Goal: Information Seeking & Learning: Learn about a topic

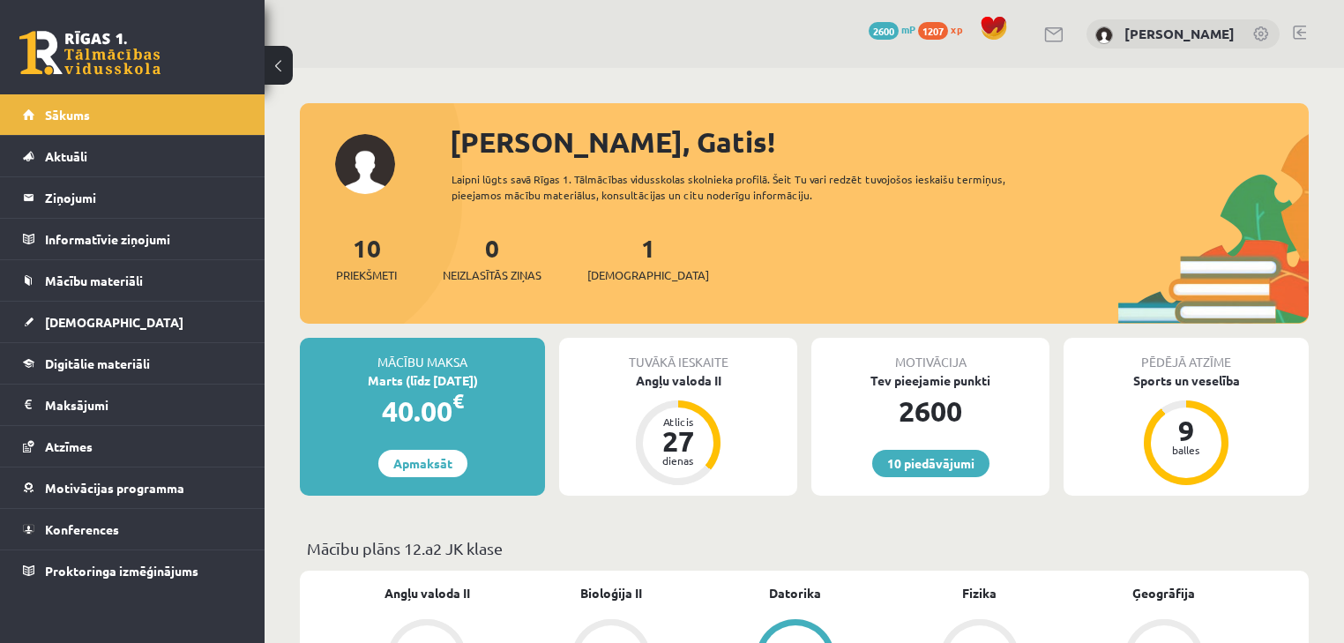
scroll to position [423, 0]
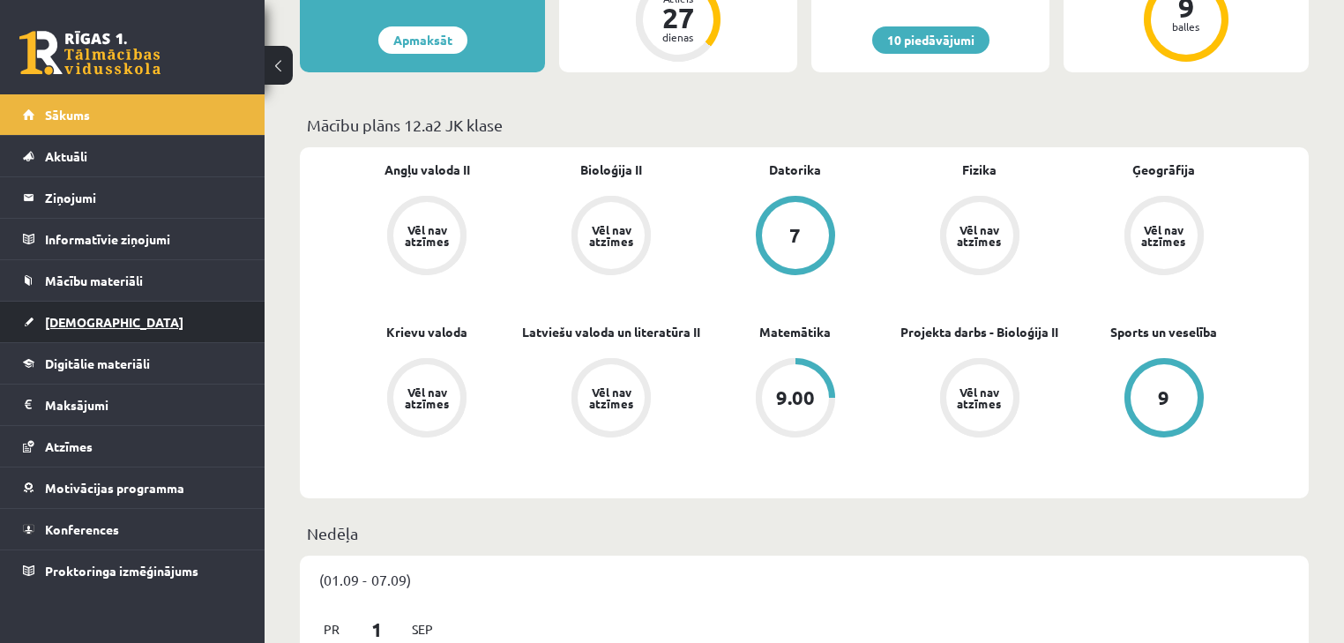
click at [116, 314] on link "[DEMOGRAPHIC_DATA]" at bounding box center [133, 322] width 220 height 41
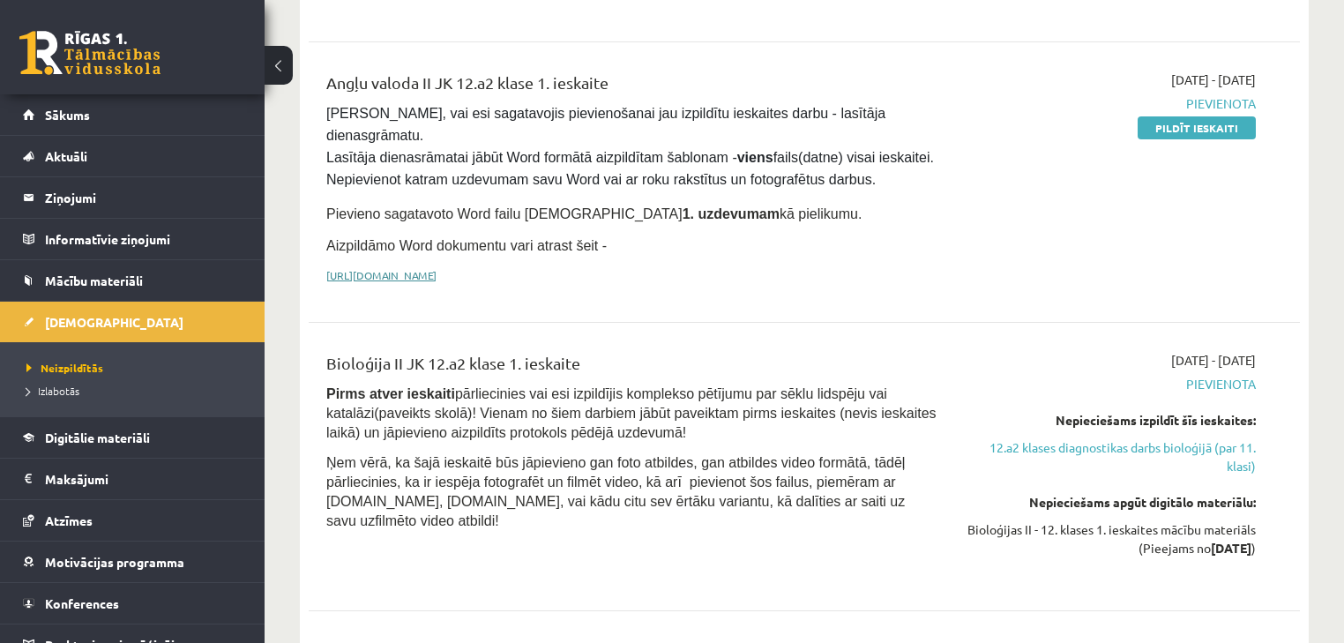
click at [436, 268] on link "[URL][DOMAIN_NAME]" at bounding box center [381, 275] width 110 height 14
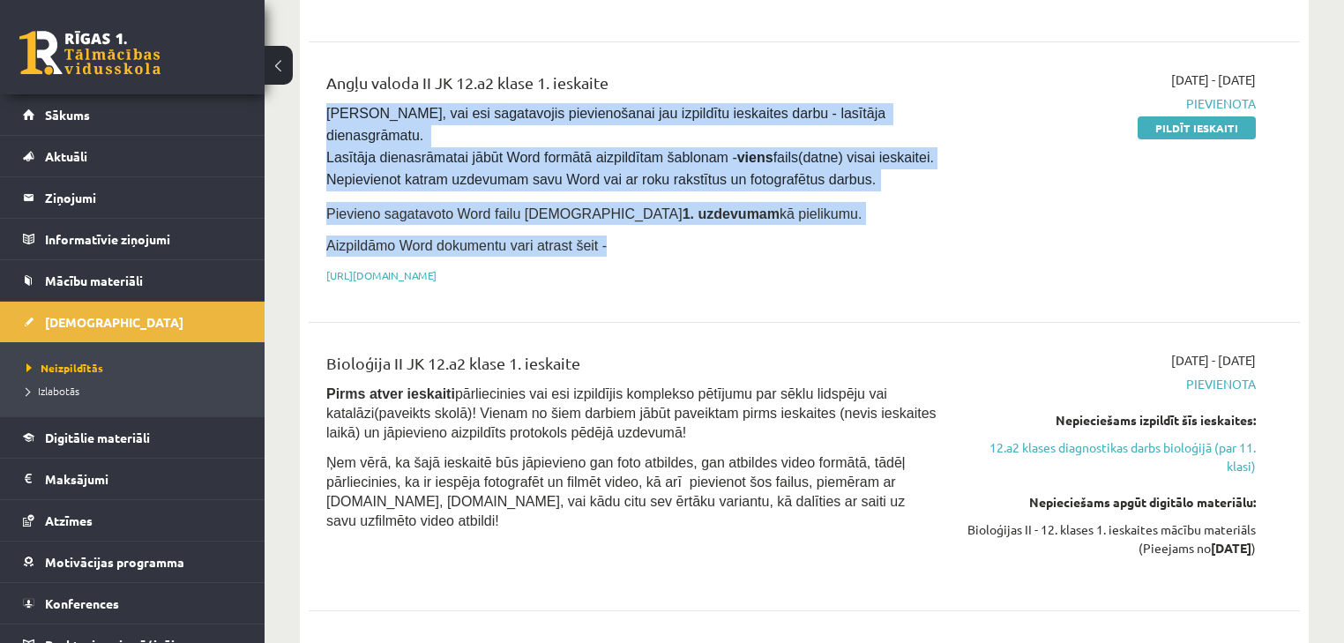
drag, startPoint x: 322, startPoint y: 109, endPoint x: 642, endPoint y: 224, distance: 340.0
click at [642, 224] on div "Angļu valoda II JK 12.a2 klase 1. ieskaite [PERSON_NAME], vai esi sagatavojis p…" at bounding box center [632, 182] width 638 height 223
click at [818, 235] on p "Aizpildāmo Word dokumentu vari atrast šeit -" at bounding box center [631, 245] width 611 height 21
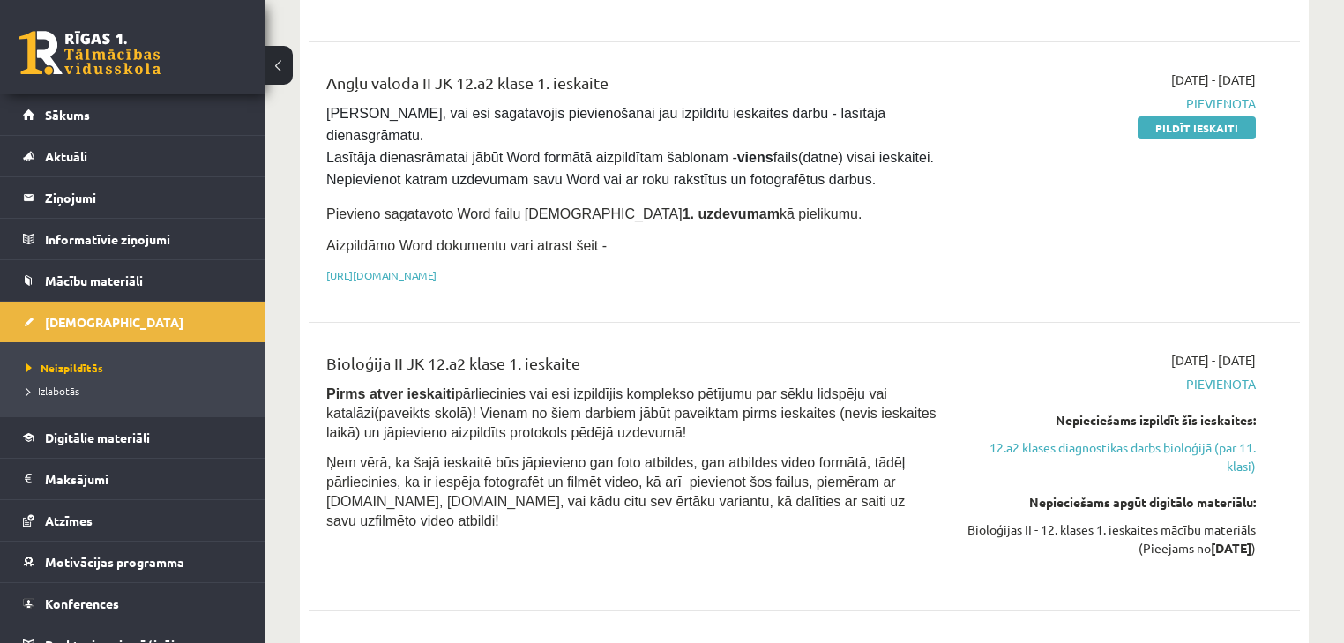
click at [736, 506] on div "Bioloģija II JK 12.a2 klase 1. ieskaite Pirms atver ieskaiti pārliecinies vai e…" at bounding box center [632, 466] width 638 height 231
drag, startPoint x: 397, startPoint y: 115, endPoint x: 730, endPoint y: 106, distance: 333.4
click at [730, 106] on span "[PERSON_NAME], vai esi sagatavojis pievienošanai jau izpildītu ieskaites darbu …" at bounding box center [631, 146] width 611 height 81
click at [737, 150] on strong "viens" at bounding box center [755, 157] width 36 height 15
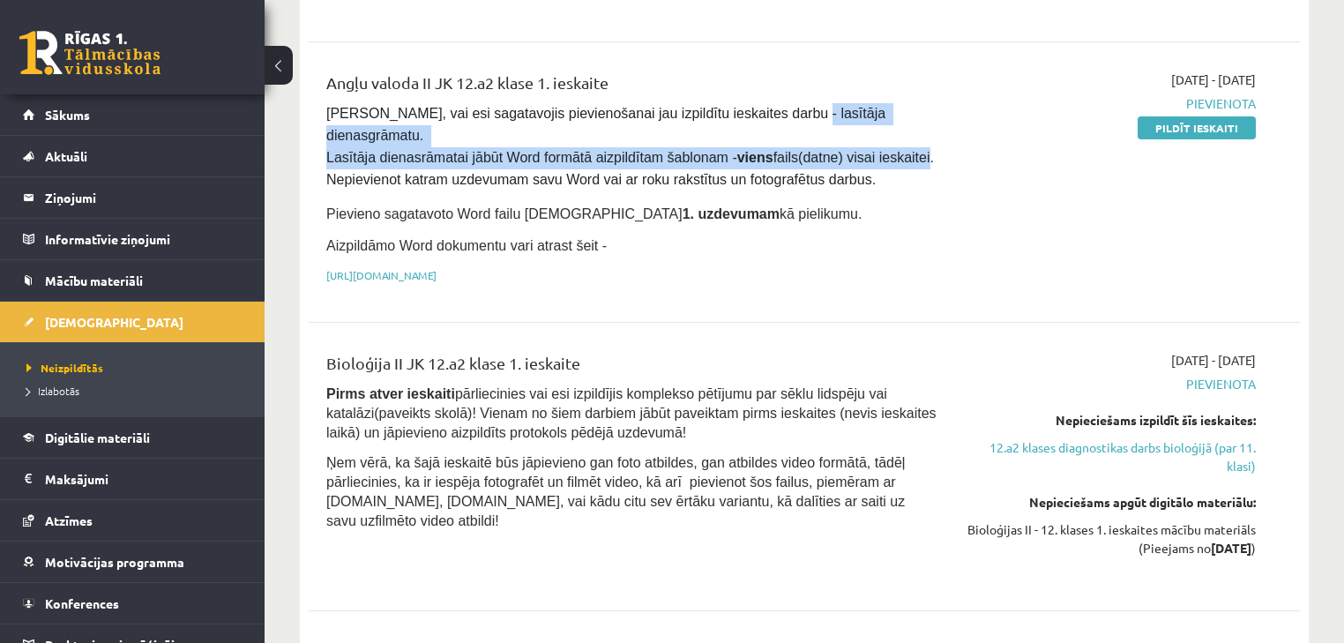
drag, startPoint x: 748, startPoint y: 113, endPoint x: 882, endPoint y: 145, distance: 137.7
click at [882, 145] on pre "[PERSON_NAME], vai esi sagatavojis pievienošanai jau izpildītu ieskaites darbu …" at bounding box center [631, 147] width 611 height 88
